Goal: Use online tool/utility: Utilize a website feature to perform a specific function

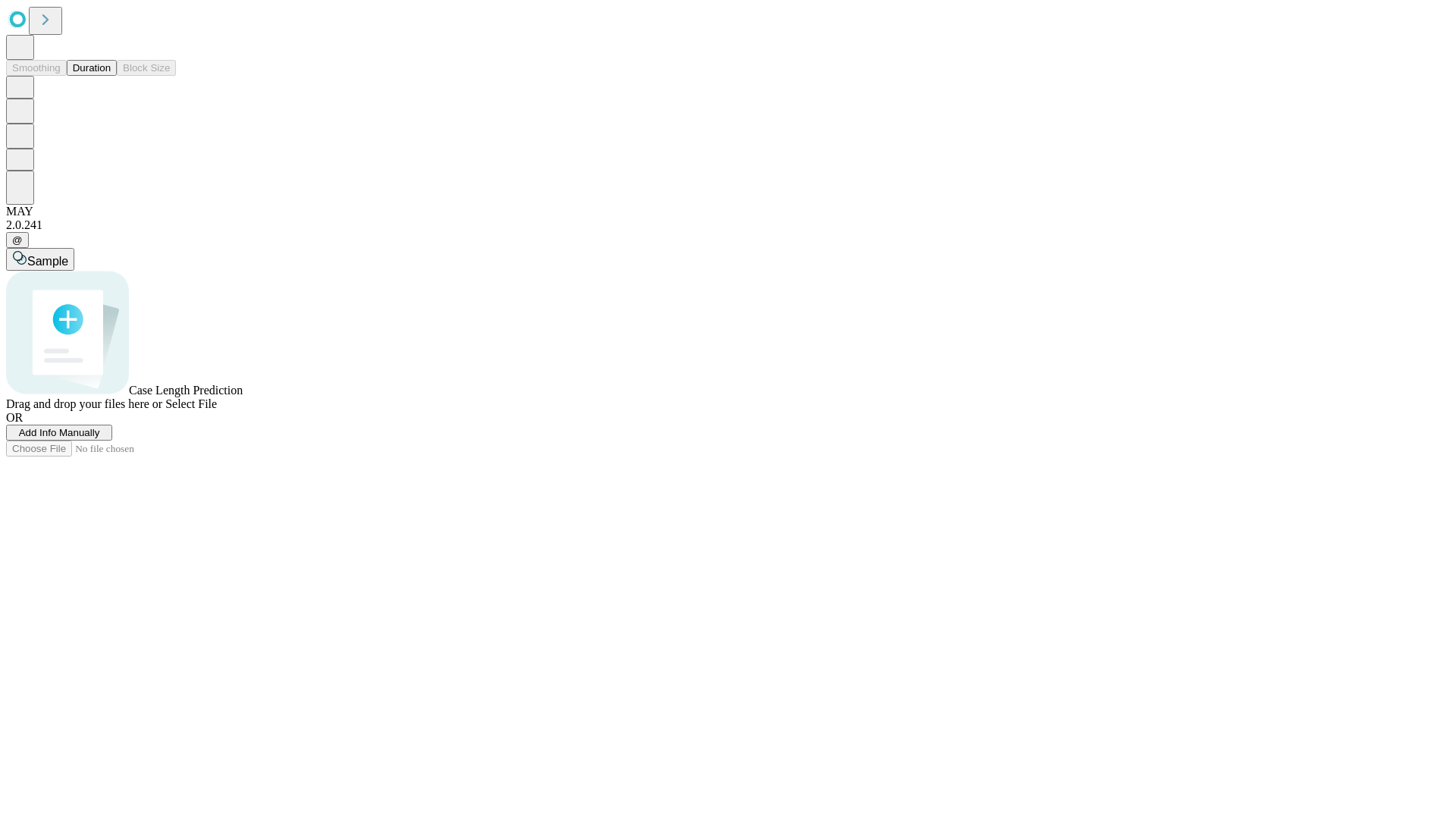
click at [111, 76] on button "Duration" at bounding box center [91, 68] width 50 height 16
click at [69, 255] on span "Sample" at bounding box center [48, 262] width 41 height 13
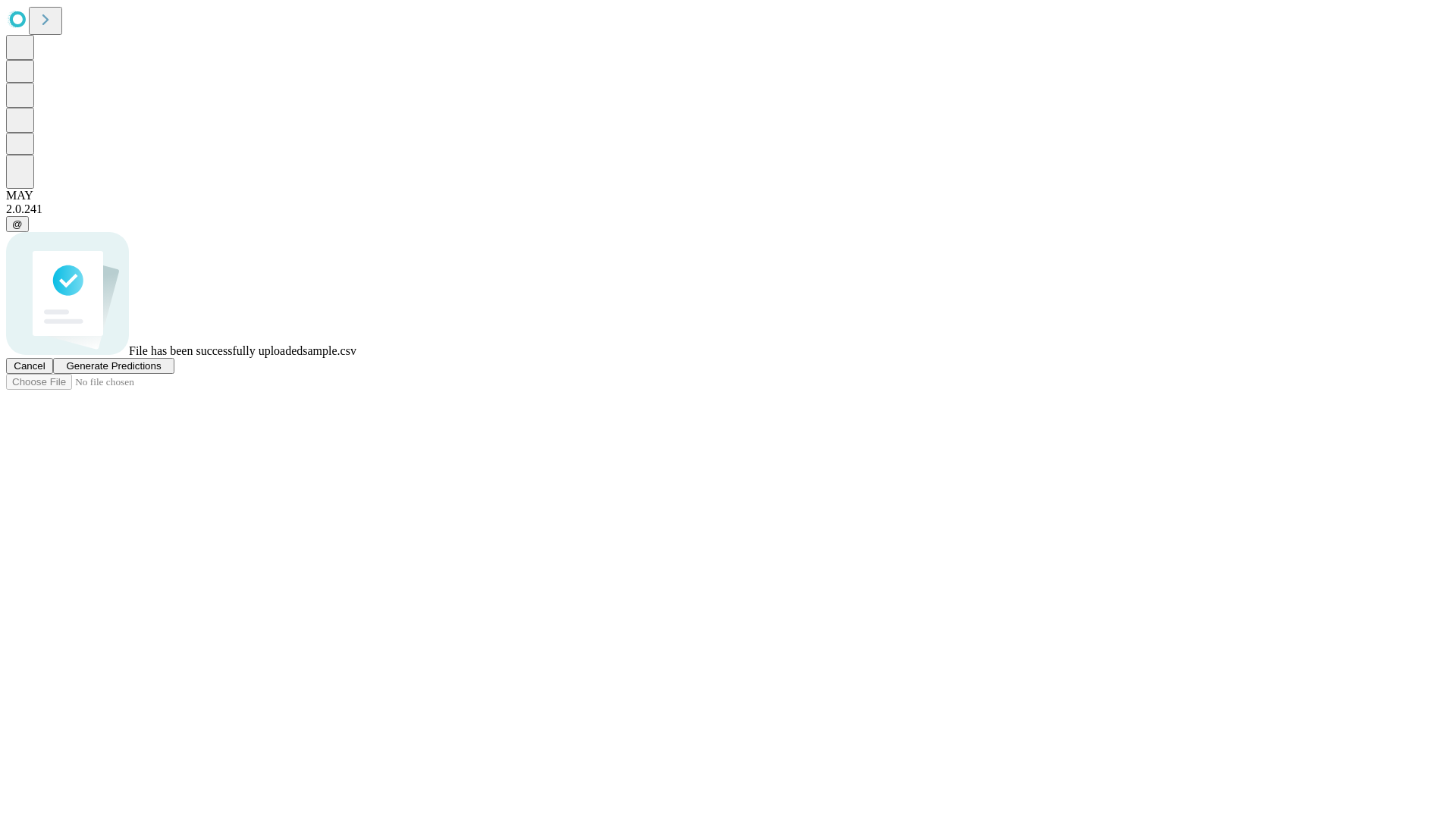
click at [161, 372] on span "Generate Predictions" at bounding box center [113, 366] width 95 height 11
